Goal: Task Accomplishment & Management: Manage account settings

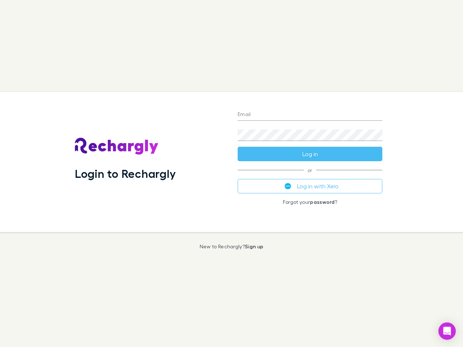
click at [232, 174] on div "Login to Rechargly" at bounding box center [150, 162] width 163 height 140
click at [310, 115] on input "Email" at bounding box center [310, 115] width 145 height 12
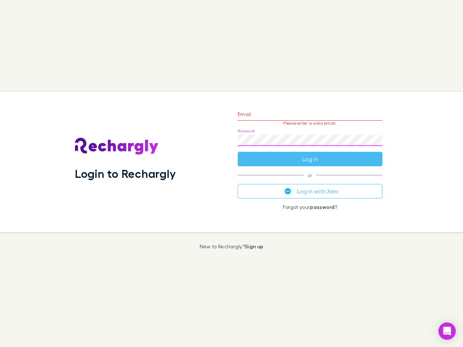
click at [310, 154] on form "Email Please enter a valid email. Password Log in" at bounding box center [310, 134] width 145 height 63
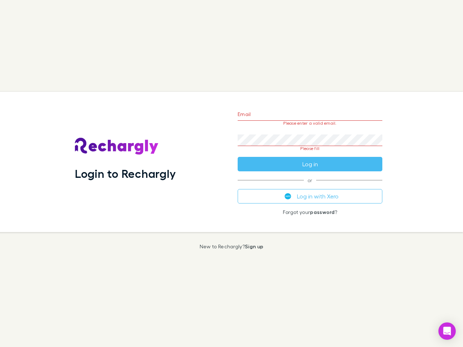
click at [310, 186] on div "Email Please enter a valid email. Password Please fill Log in or Log in with Xe…" at bounding box center [310, 162] width 156 height 140
click at [447, 331] on icon "Open Intercom Messenger" at bounding box center [448, 331] width 8 height 9
